Goal: Task Accomplishment & Management: Use online tool/utility

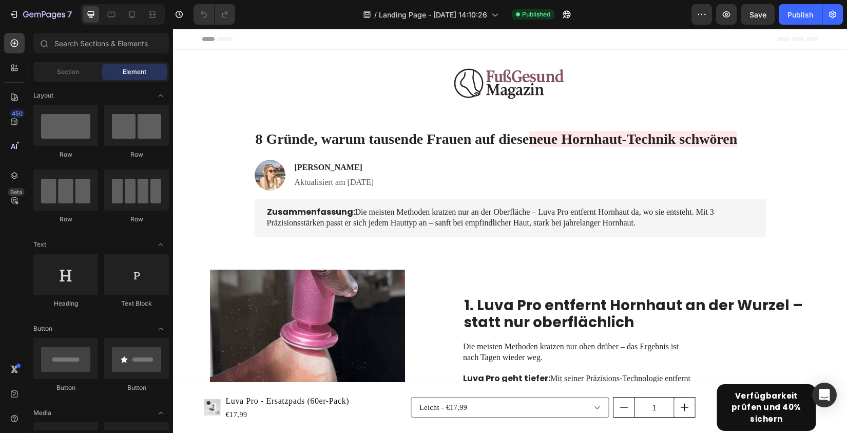
click at [120, 14] on div at bounding box center [123, 14] width 84 height 21
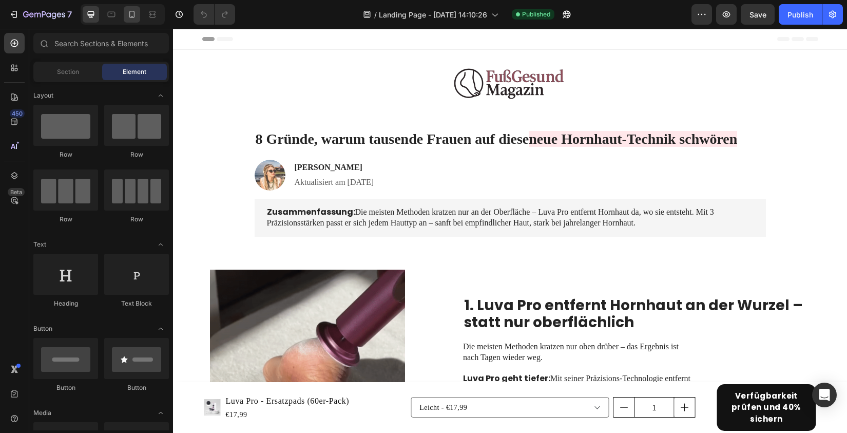
click at [121, 14] on div at bounding box center [123, 14] width 84 height 21
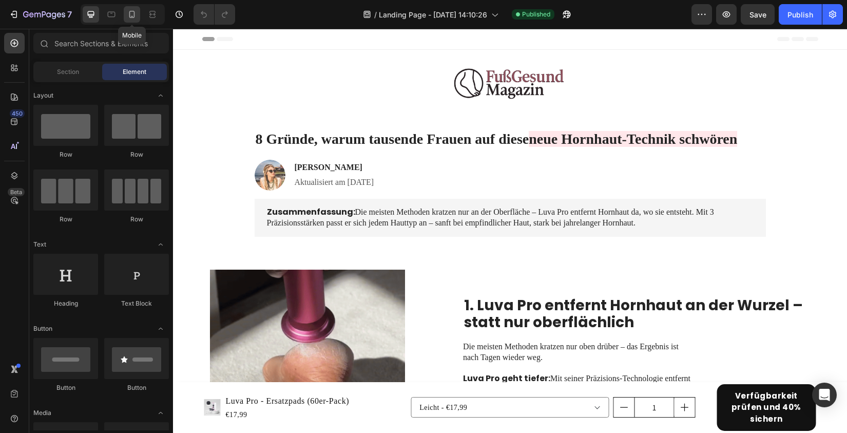
click at [126, 14] on div at bounding box center [132, 14] width 16 height 16
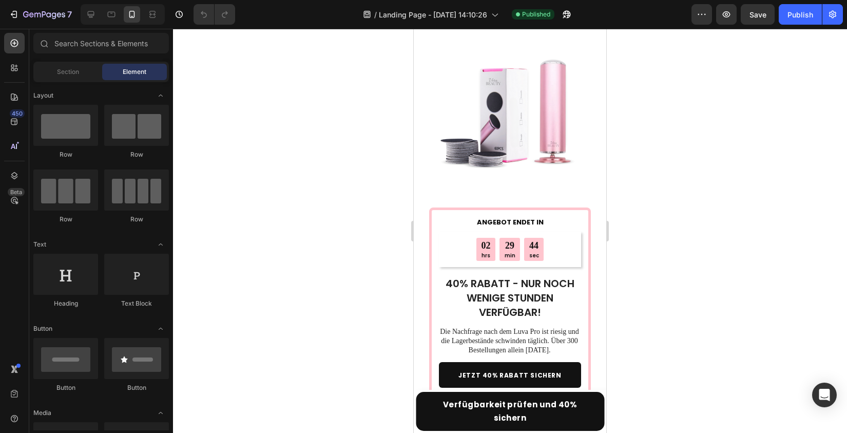
scroll to position [3294, 0]
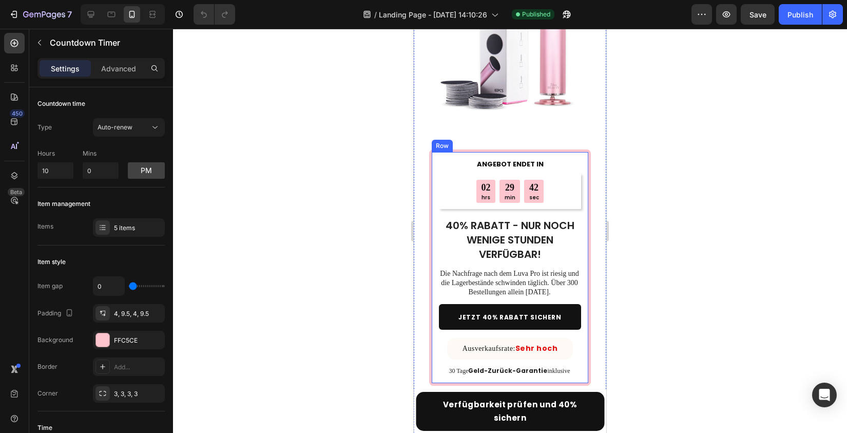
click at [492, 177] on div "02 hrs 29 min 42 sec Countdown Timer" at bounding box center [510, 191] width 142 height 35
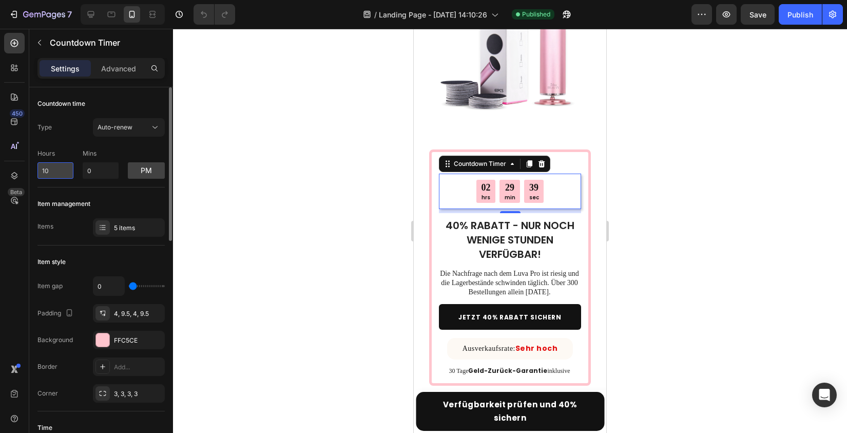
click at [60, 168] on input "10" at bounding box center [55, 170] width 36 height 16
type input "11"
click at [100, 176] on input "0" at bounding box center [101, 170] width 36 height 16
type input "31"
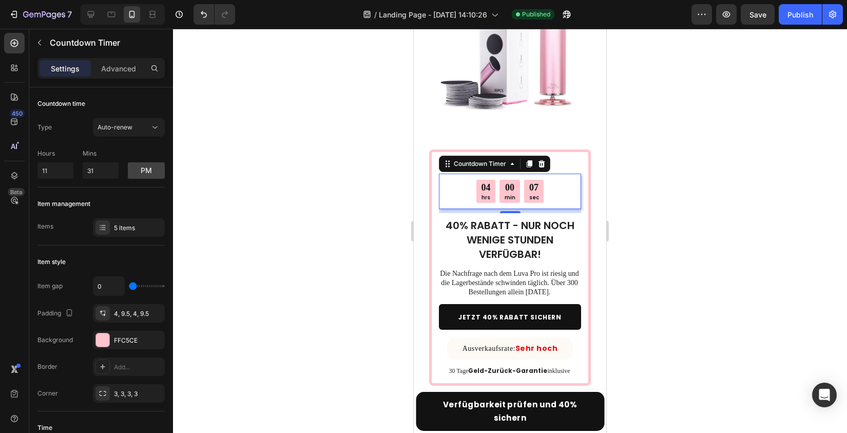
click at [371, 241] on div at bounding box center [510, 231] width 674 height 404
click at [493, 180] on div "04 hrs" at bounding box center [486, 191] width 19 height 23
click at [146, 168] on button "pm" at bounding box center [146, 170] width 37 height 16
click at [59, 175] on input "11" at bounding box center [55, 170] width 36 height 16
type input "12"
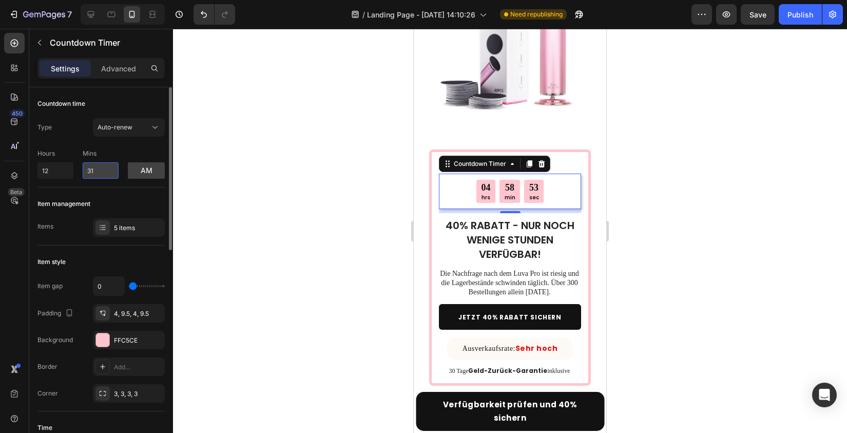
click at [111, 176] on input "31" at bounding box center [101, 170] width 36 height 16
type input "3"
type input "0"
click at [347, 277] on div at bounding box center [510, 231] width 674 height 404
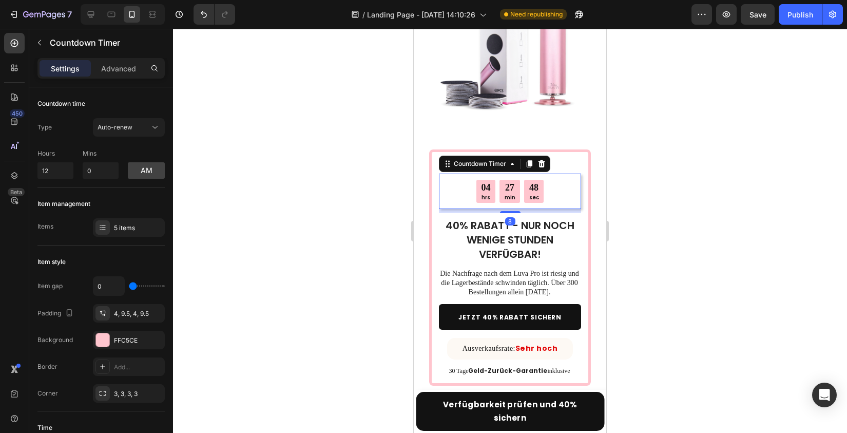
click at [469, 180] on div "04 hrs 27 min 48 sec" at bounding box center [510, 191] width 142 height 23
click at [103, 173] on input "0" at bounding box center [101, 170] width 36 height 16
type input "3"
click at [349, 294] on div at bounding box center [510, 231] width 674 height 404
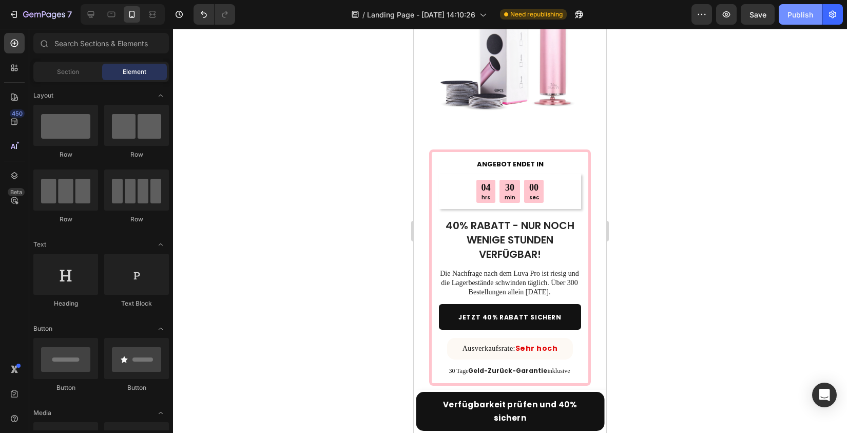
click at [789, 12] on div "Publish" at bounding box center [801, 14] width 26 height 11
